Goal: Navigation & Orientation: Find specific page/section

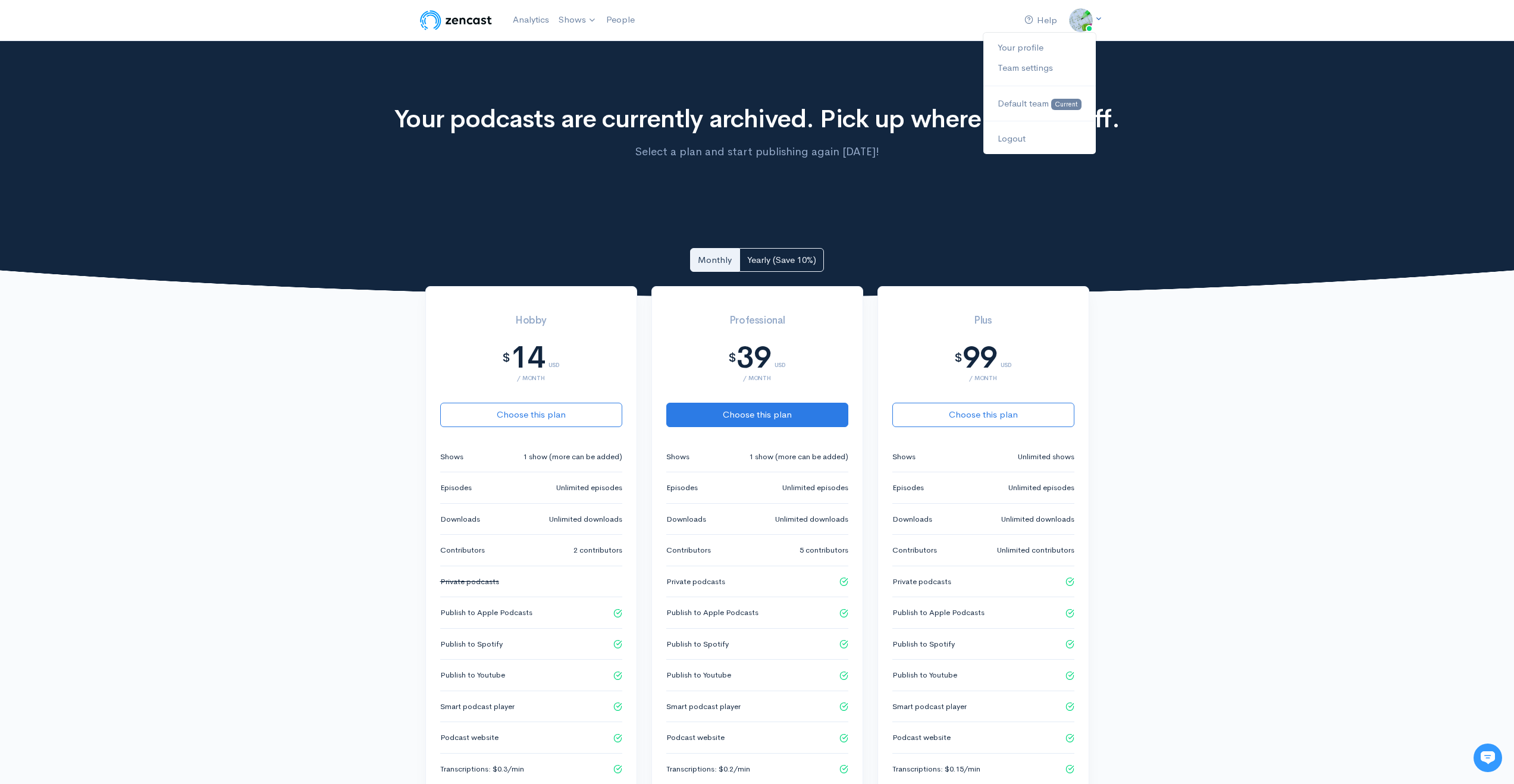
click at [1097, 19] on icon at bounding box center [1099, 18] width 8 height 8
click at [1027, 50] on link "Your profile" at bounding box center [1039, 48] width 112 height 21
click at [1016, 50] on link "Your profile" at bounding box center [1039, 48] width 112 height 21
click at [1037, 68] on link "Team settings" at bounding box center [1039, 67] width 112 height 21
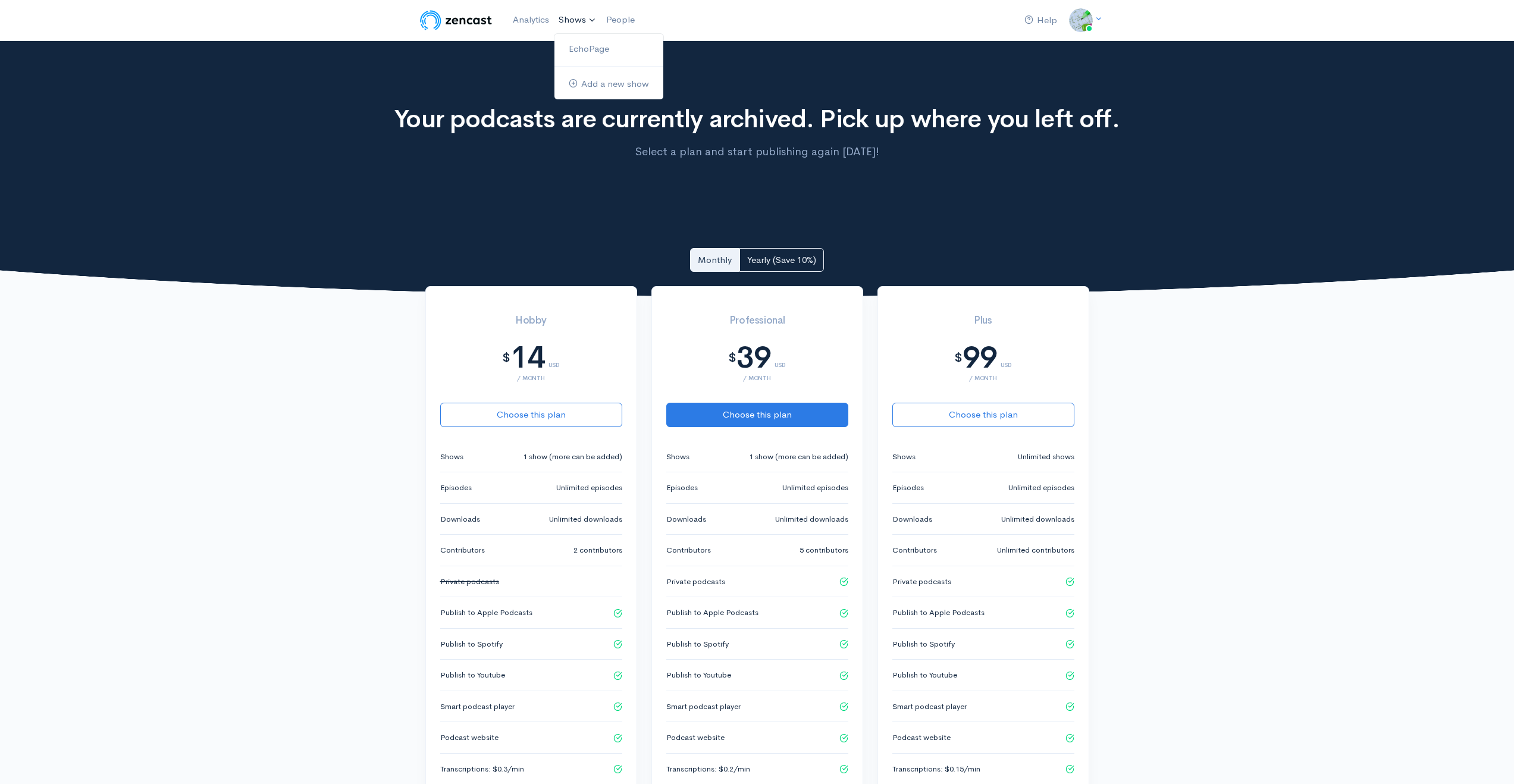
click at [586, 22] on link "Shows" at bounding box center [577, 20] width 48 height 26
click at [576, 50] on link "EchoPage" at bounding box center [609, 48] width 109 height 21
click at [527, 20] on link "Analytics" at bounding box center [531, 19] width 46 height 25
